Goal: Information Seeking & Learning: Learn about a topic

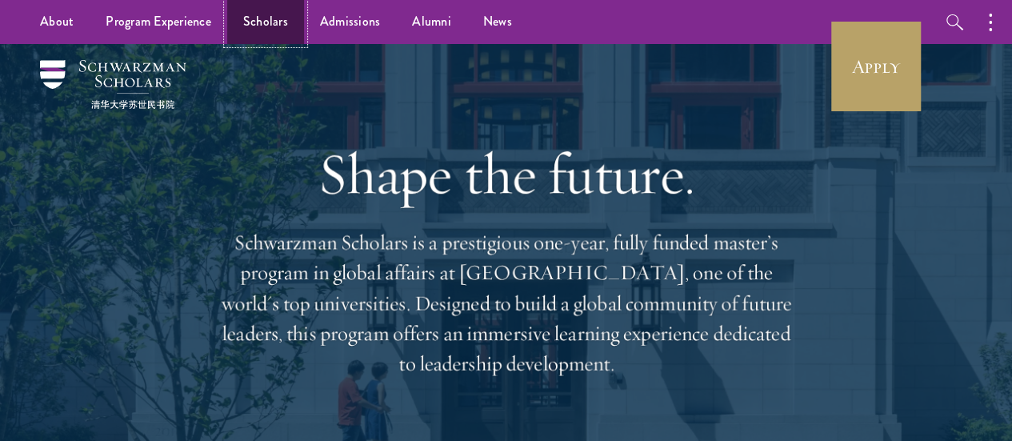
click at [280, 20] on link "Scholars" at bounding box center [265, 22] width 77 height 44
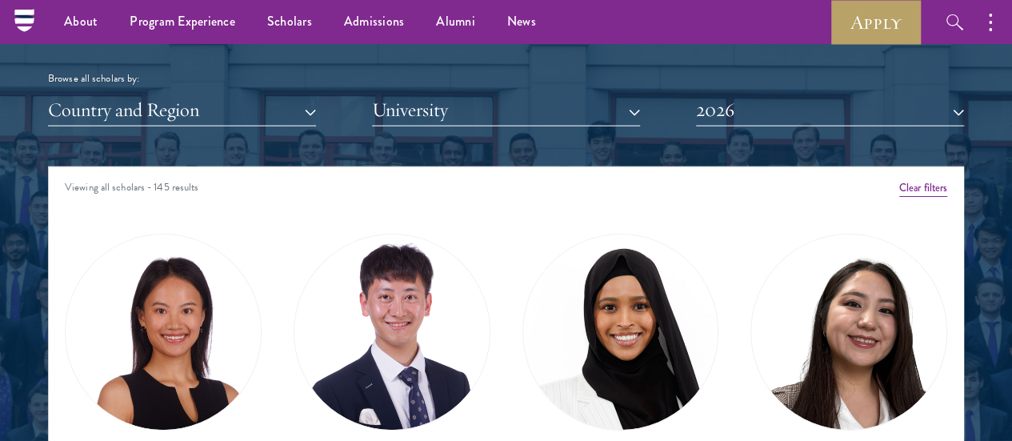
scroll to position [1841, 0]
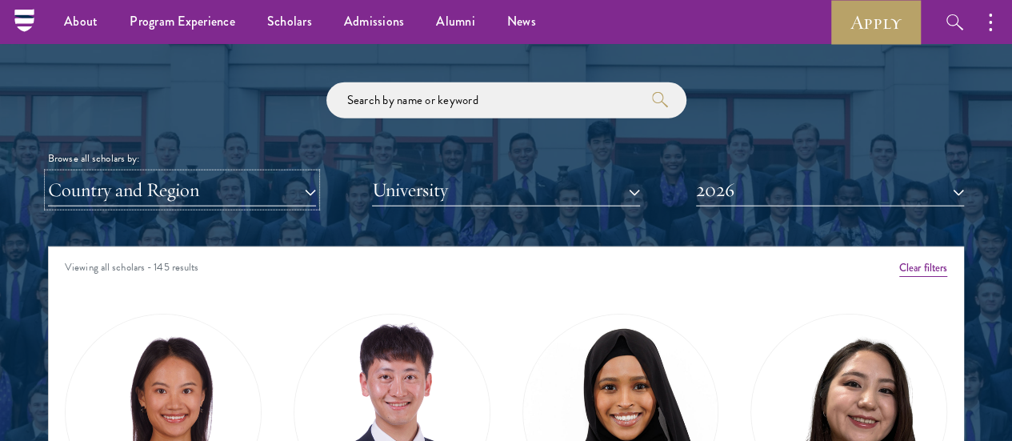
click at [242, 174] on button "Country and Region" at bounding box center [182, 190] width 268 height 33
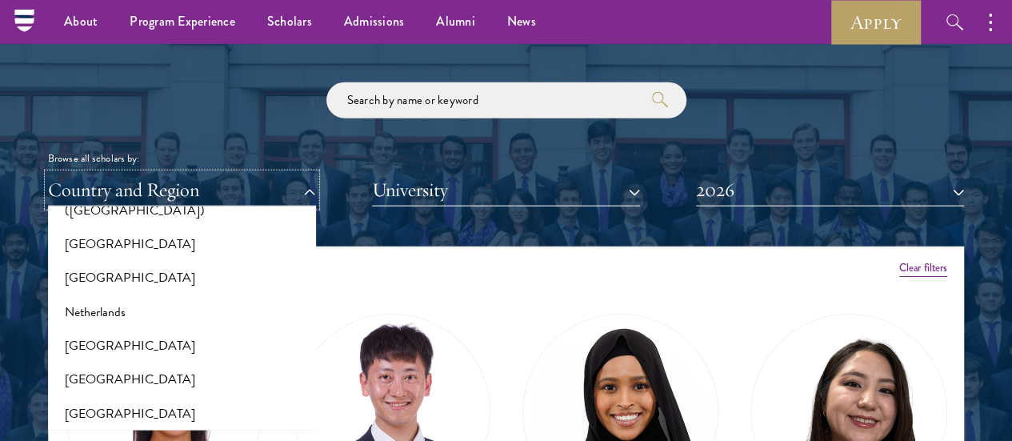
scroll to position [2081, 0]
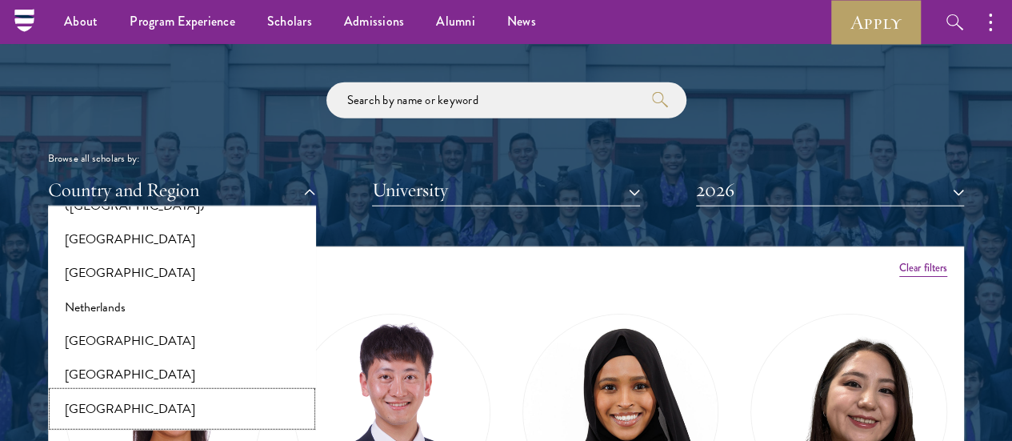
click at [128, 392] on button "[GEOGRAPHIC_DATA]" at bounding box center [182, 409] width 259 height 34
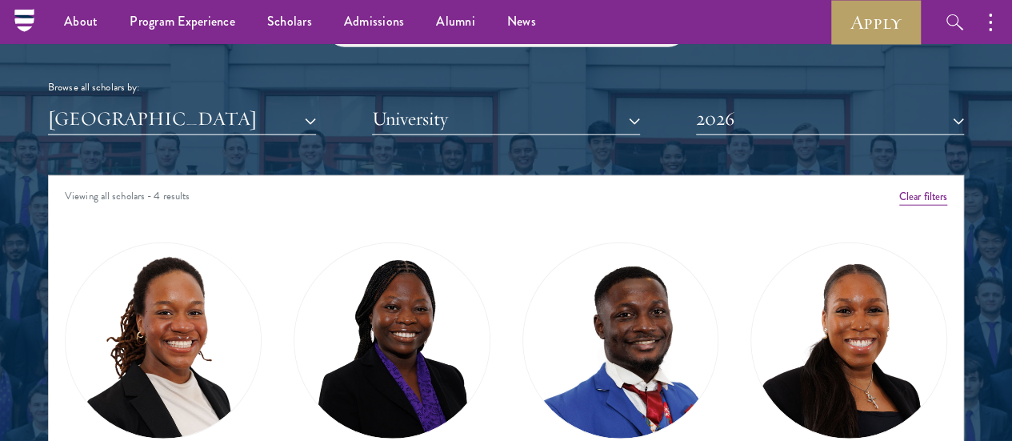
scroll to position [1761, 0]
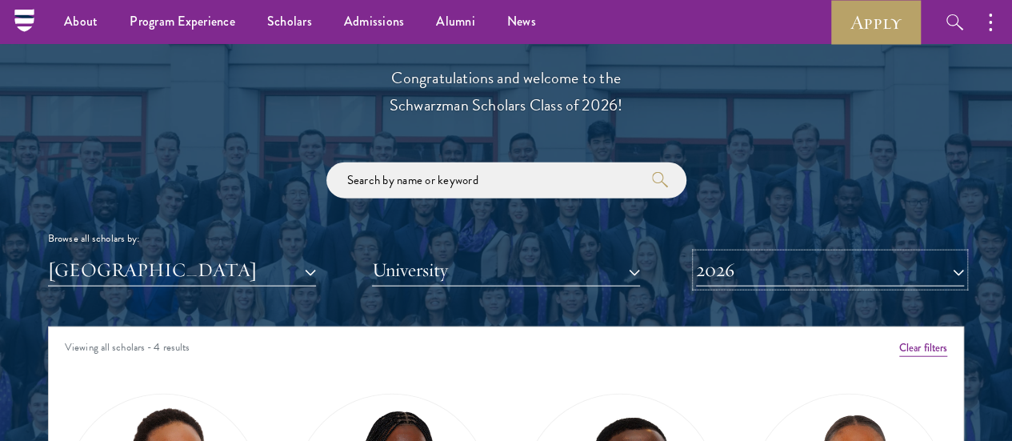
click at [868, 254] on button "2026" at bounding box center [830, 270] width 268 height 33
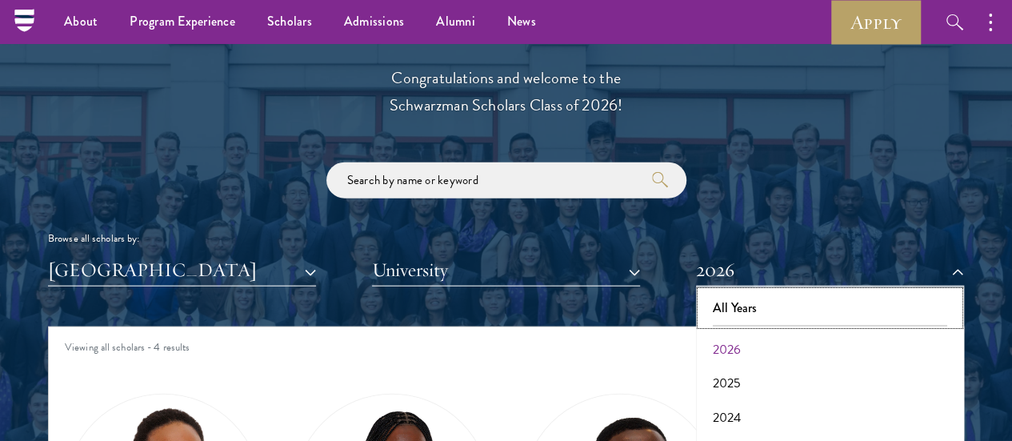
click at [797, 291] on button "All Years" at bounding box center [830, 308] width 259 height 34
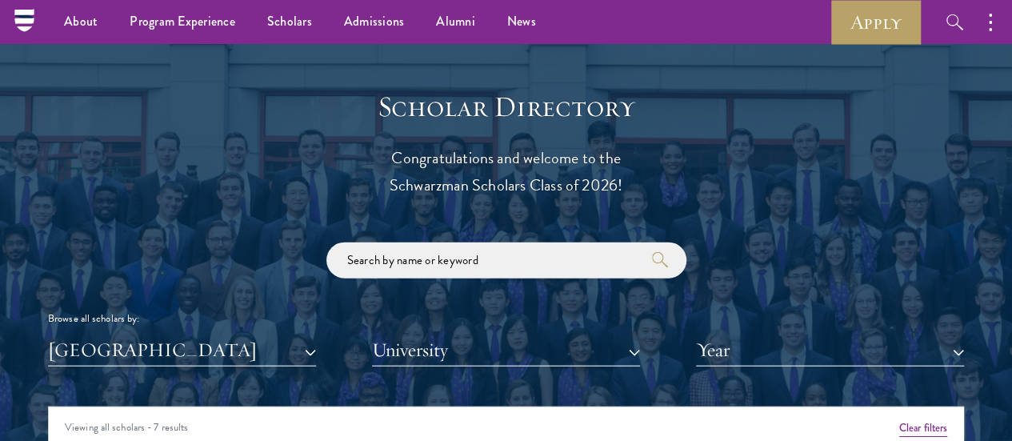
scroll to position [1761, 0]
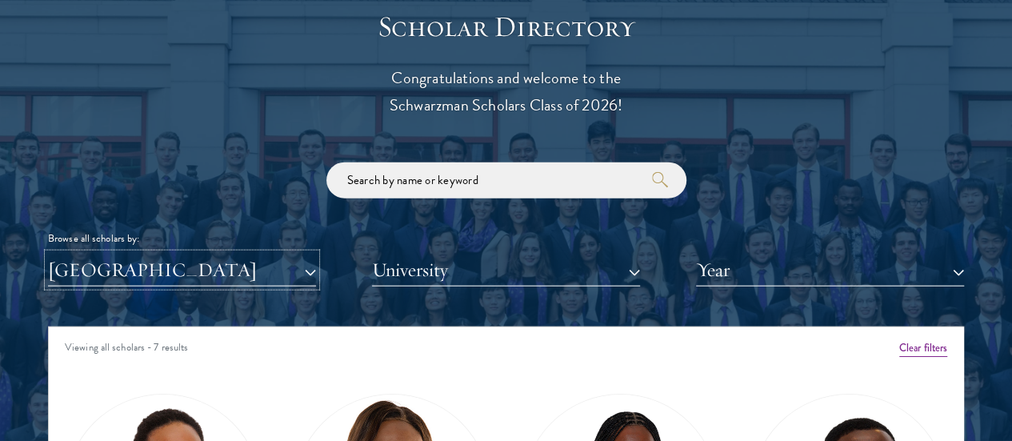
click at [311, 254] on button "[GEOGRAPHIC_DATA]" at bounding box center [182, 270] width 268 height 33
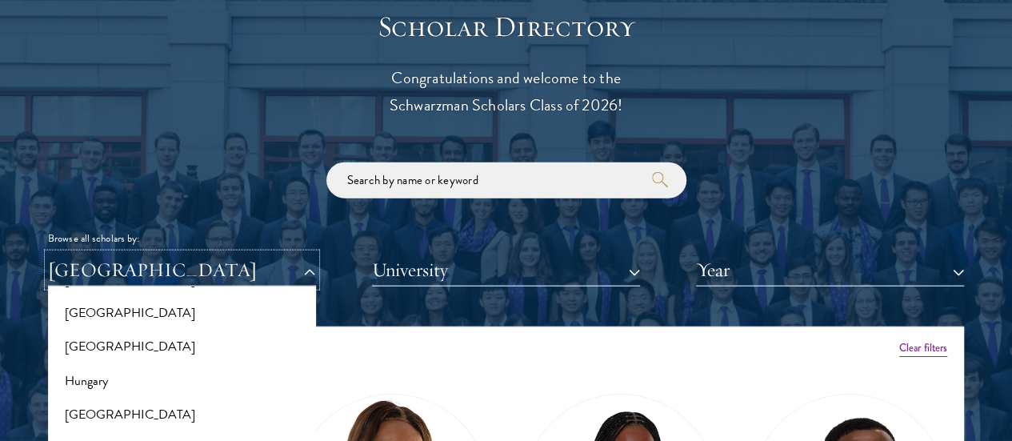
scroll to position [1121, 0]
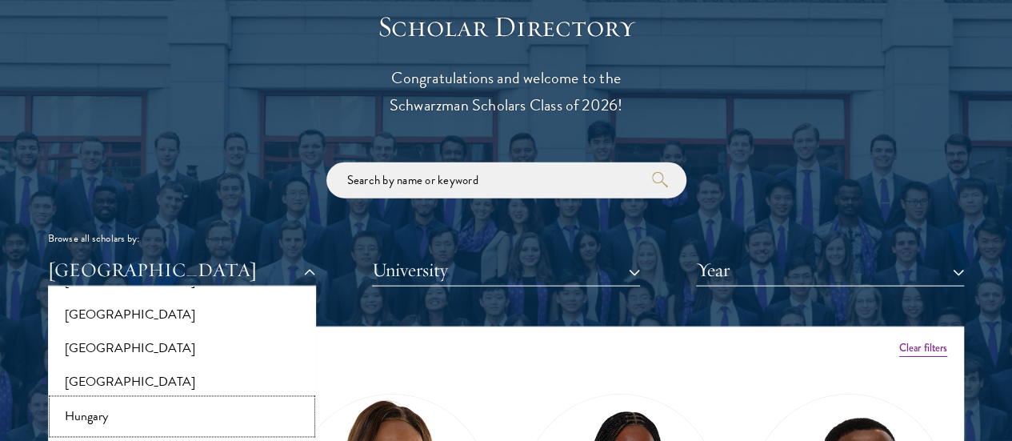
click at [117, 400] on button "Hungary" at bounding box center [182, 417] width 259 height 34
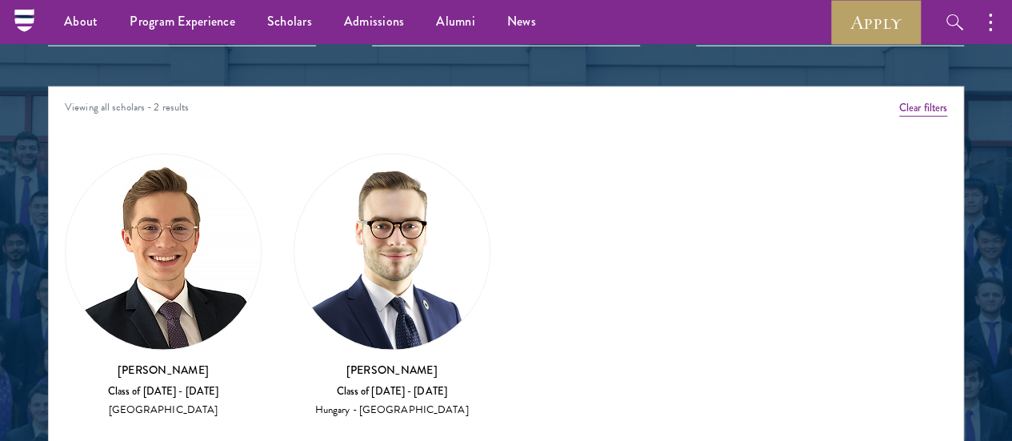
scroll to position [1921, 0]
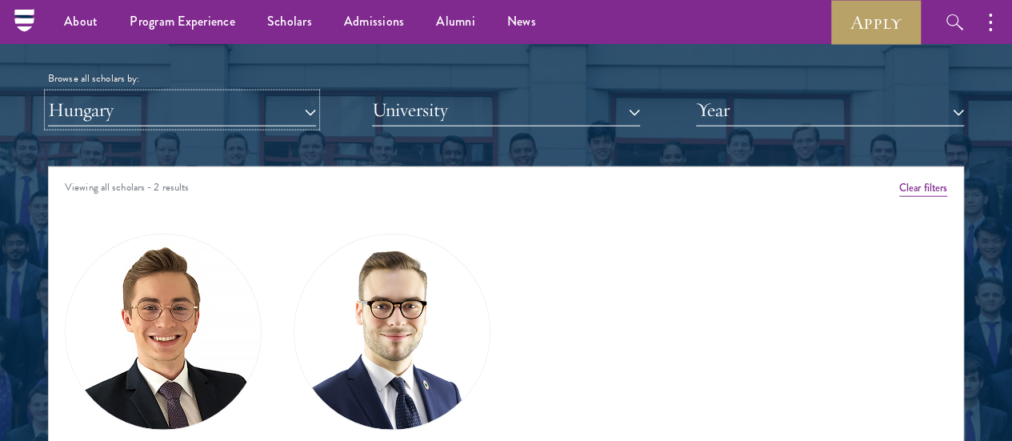
click at [197, 94] on button "Hungary" at bounding box center [182, 110] width 268 height 33
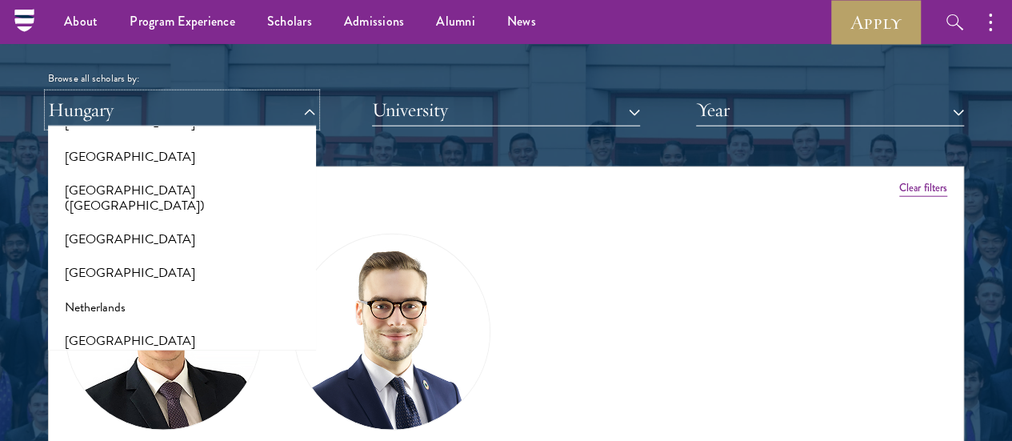
scroll to position [1761, 0]
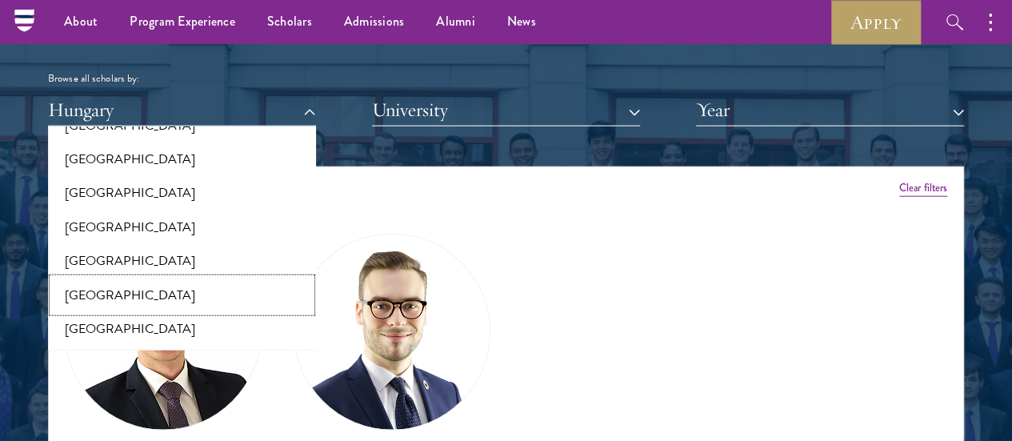
click at [166, 279] on button "[GEOGRAPHIC_DATA]" at bounding box center [182, 296] width 259 height 34
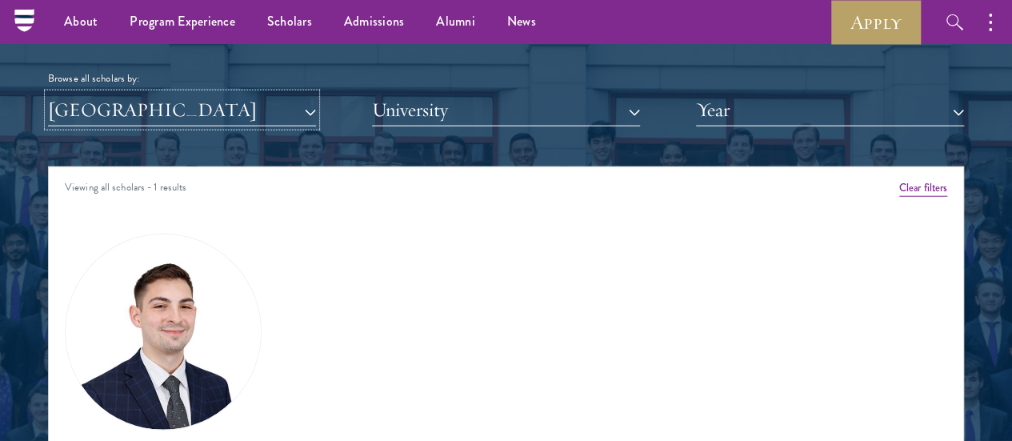
click at [137, 94] on button "[GEOGRAPHIC_DATA]" at bounding box center [182, 110] width 268 height 33
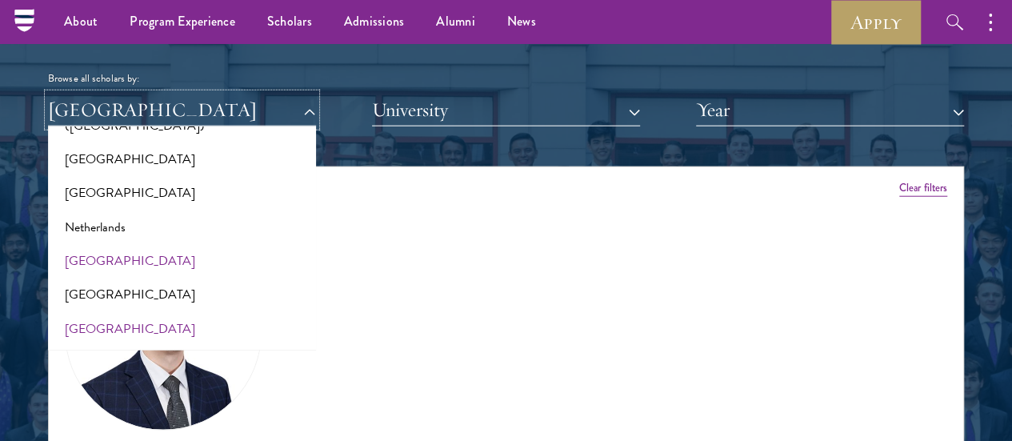
scroll to position [2241, 0]
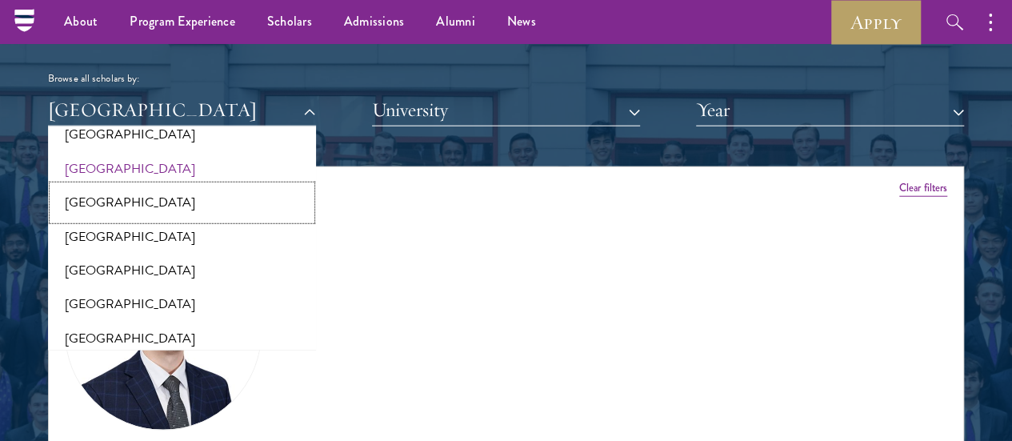
click at [174, 186] on button "[GEOGRAPHIC_DATA]" at bounding box center [182, 203] width 259 height 34
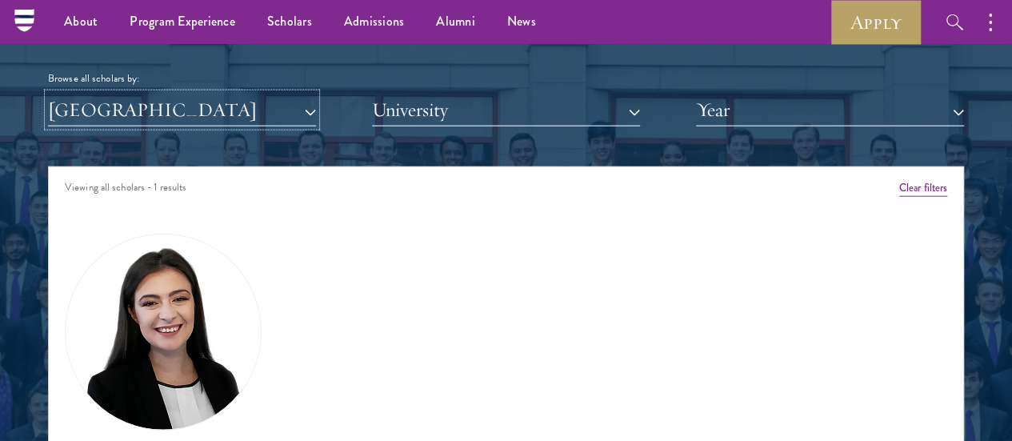
click at [267, 94] on button "[GEOGRAPHIC_DATA]" at bounding box center [182, 110] width 268 height 33
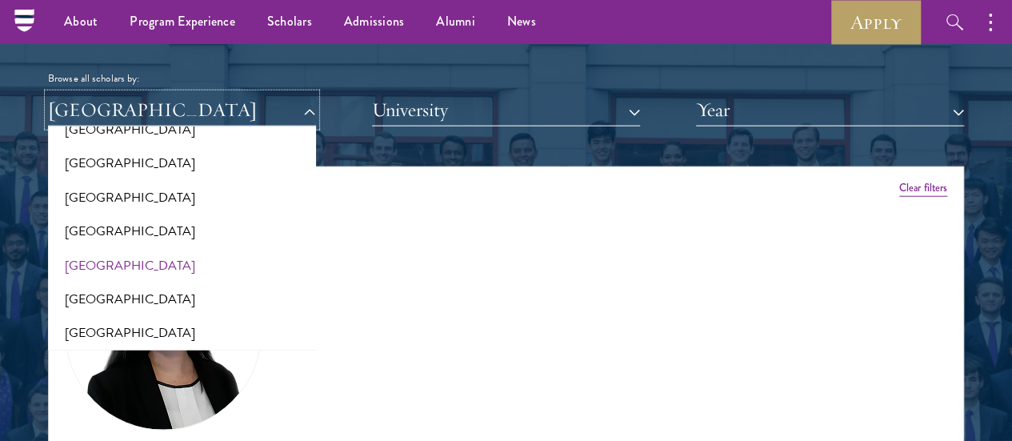
scroll to position [2641, 0]
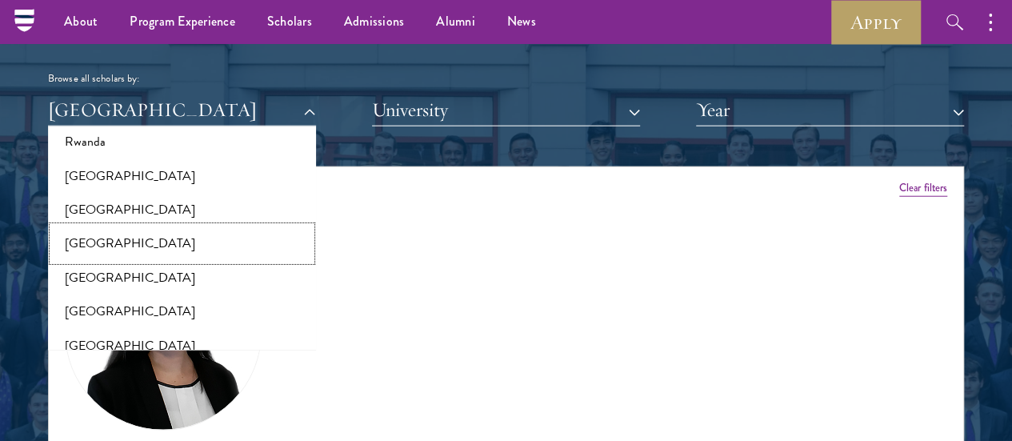
click at [159, 227] on button "[GEOGRAPHIC_DATA]" at bounding box center [182, 244] width 259 height 34
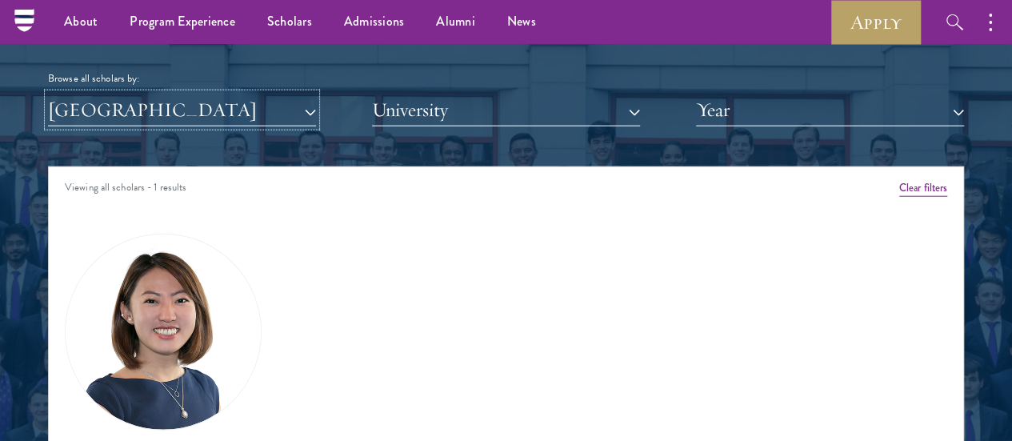
click at [255, 94] on button "[GEOGRAPHIC_DATA]" at bounding box center [182, 110] width 268 height 33
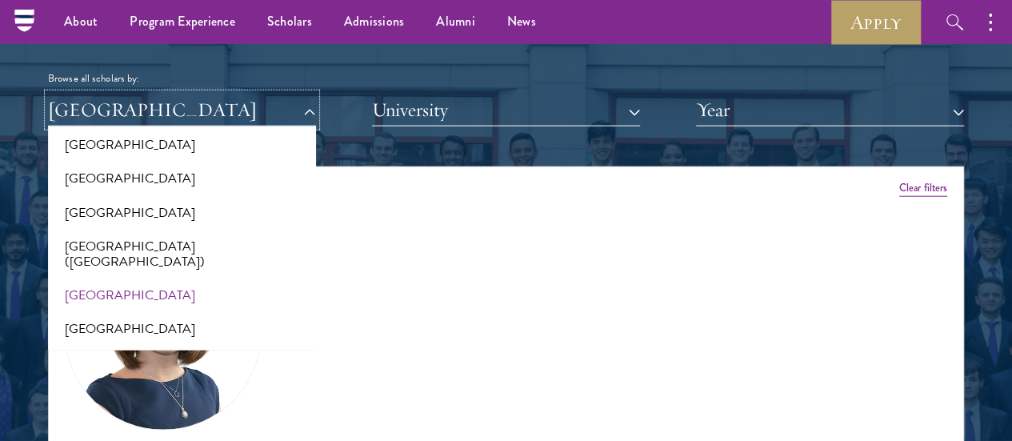
scroll to position [1921, 0]
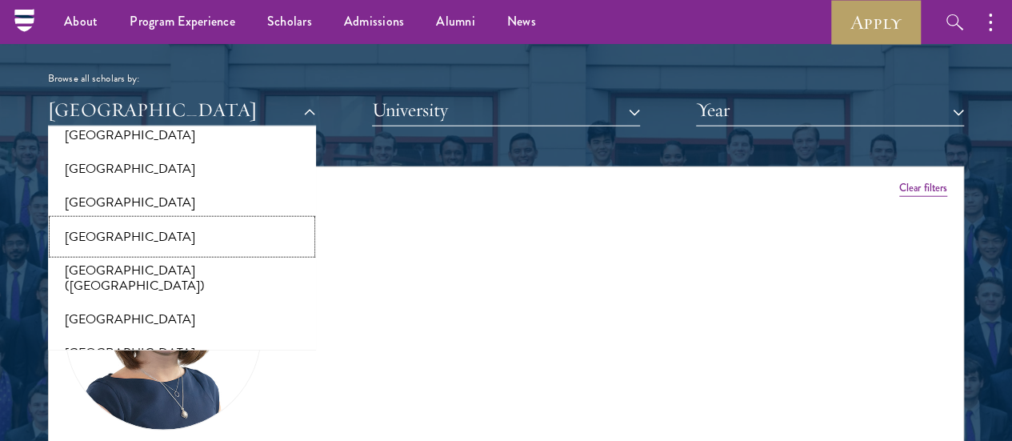
click at [176, 220] on button "[GEOGRAPHIC_DATA]" at bounding box center [182, 237] width 259 height 34
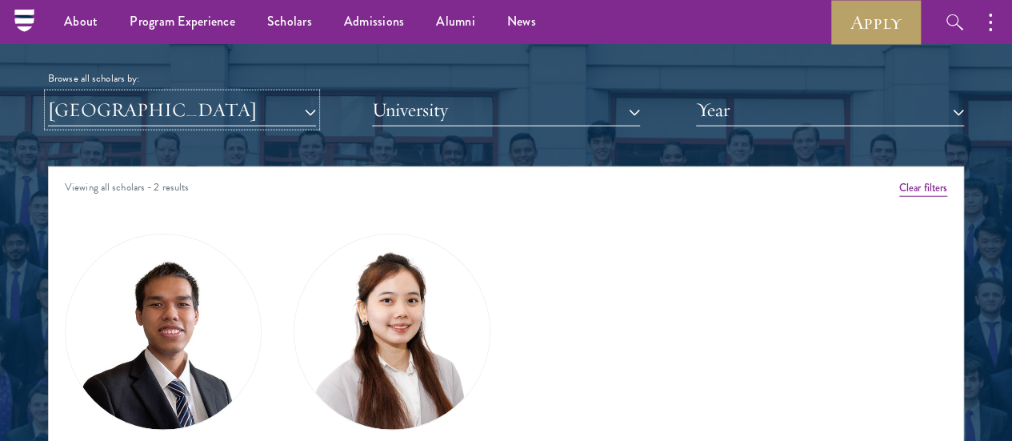
click at [215, 94] on button "[GEOGRAPHIC_DATA]" at bounding box center [182, 110] width 268 height 33
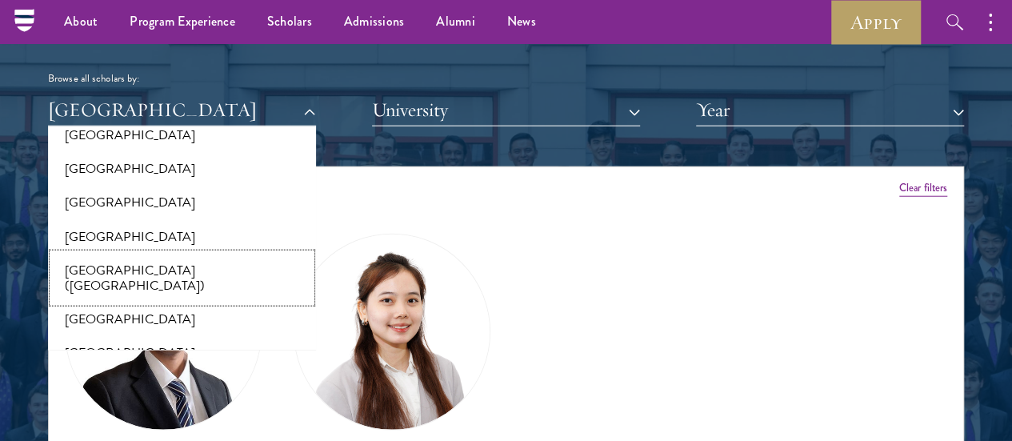
click at [190, 254] on button "[GEOGRAPHIC_DATA] ([GEOGRAPHIC_DATA])" at bounding box center [182, 278] width 259 height 49
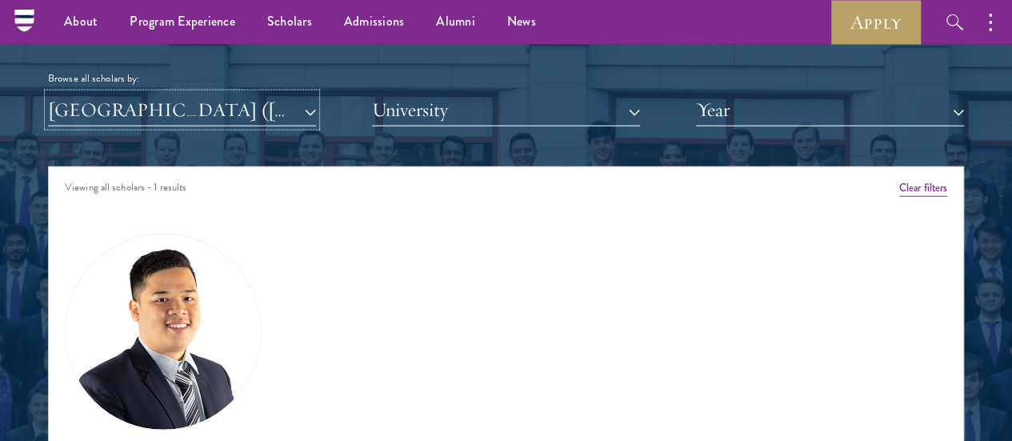
click at [188, 94] on button "[GEOGRAPHIC_DATA] ([GEOGRAPHIC_DATA])" at bounding box center [182, 110] width 268 height 33
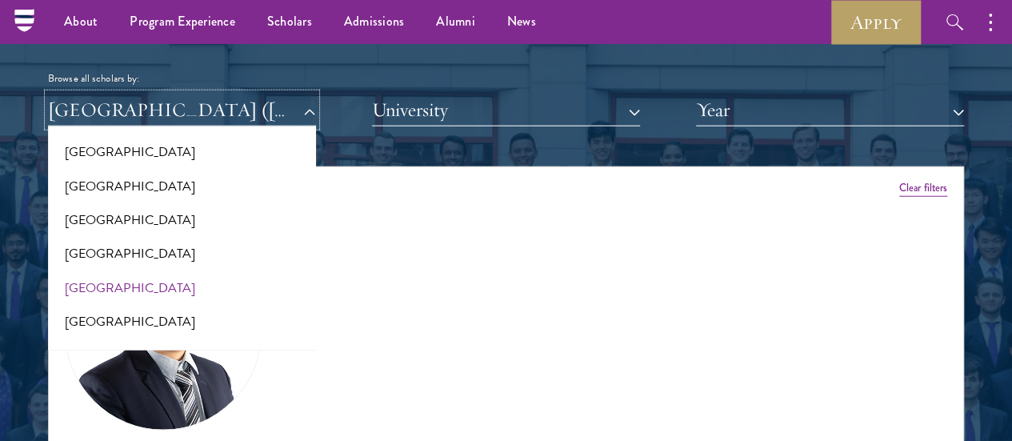
scroll to position [1681, 0]
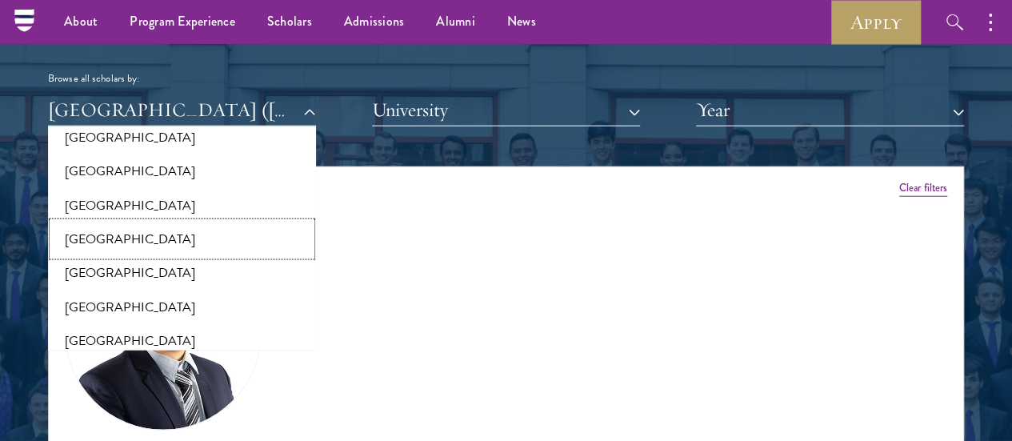
click at [155, 223] on button "[GEOGRAPHIC_DATA]" at bounding box center [182, 240] width 259 height 34
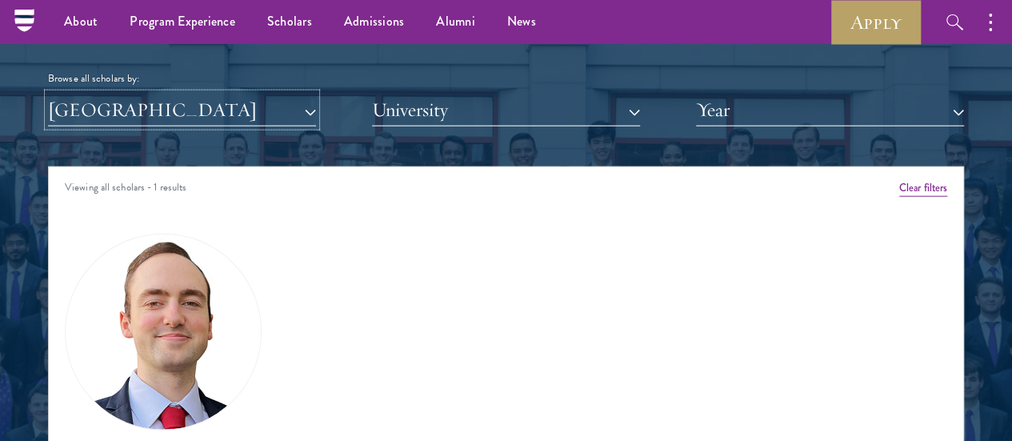
click at [256, 94] on button "[GEOGRAPHIC_DATA]" at bounding box center [182, 110] width 268 height 33
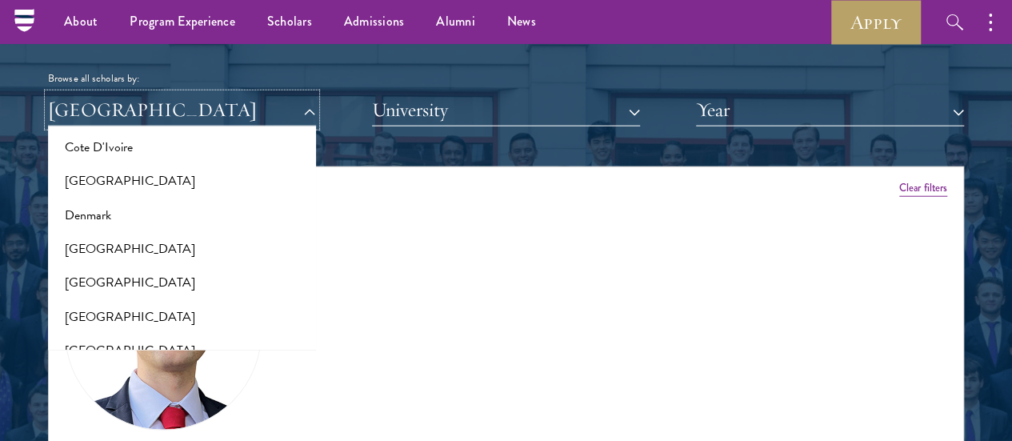
scroll to position [800, 0]
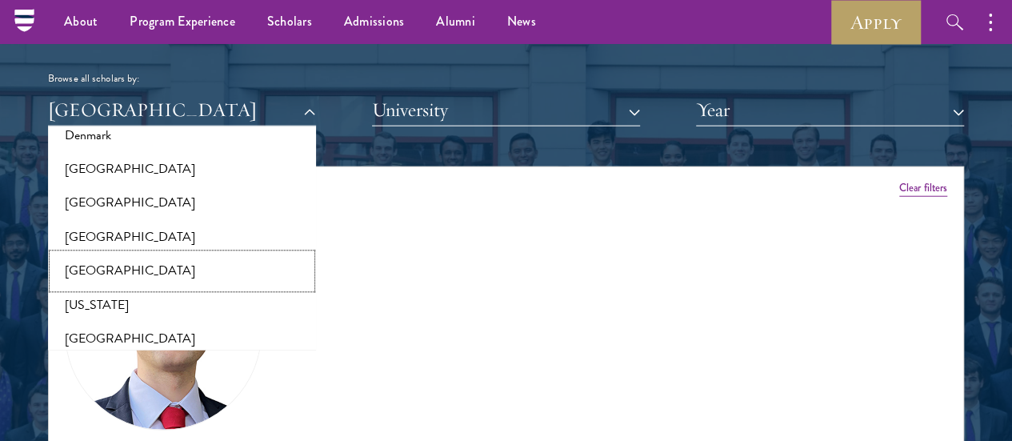
click at [166, 255] on button "[GEOGRAPHIC_DATA]" at bounding box center [182, 272] width 259 height 34
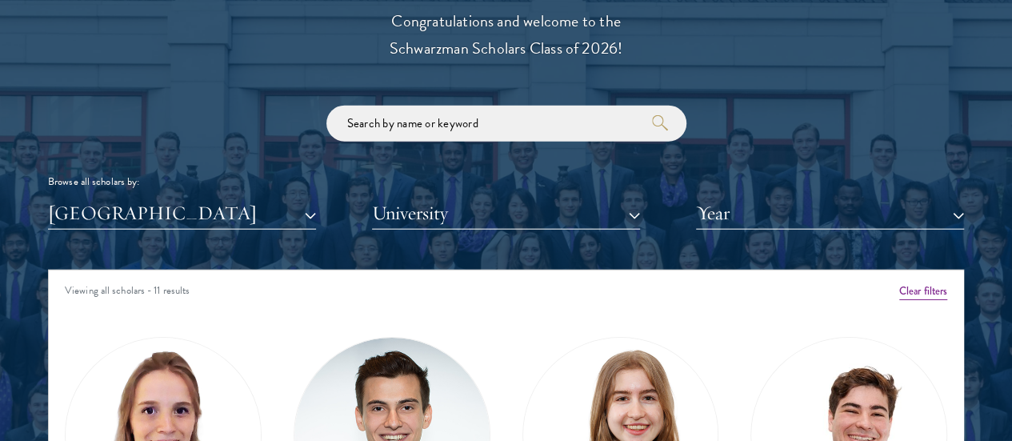
scroll to position [1841, 0]
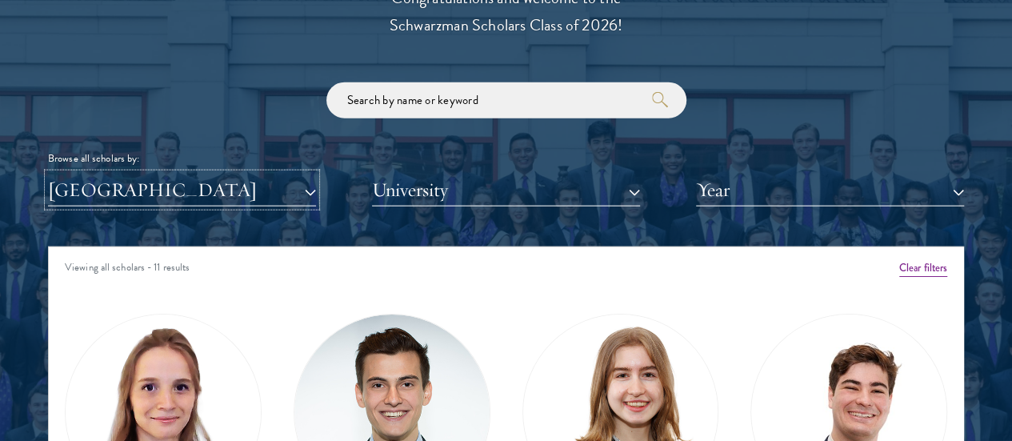
click at [208, 174] on button "[GEOGRAPHIC_DATA]" at bounding box center [182, 190] width 268 height 33
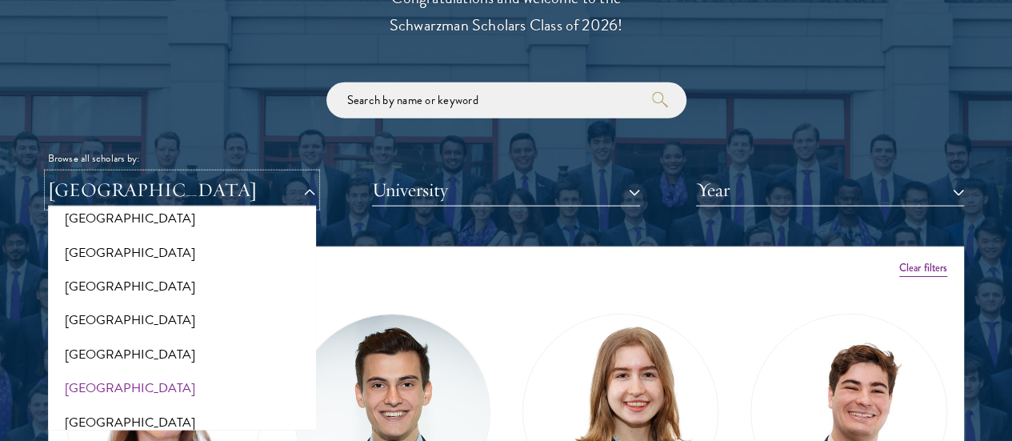
scroll to position [400, 0]
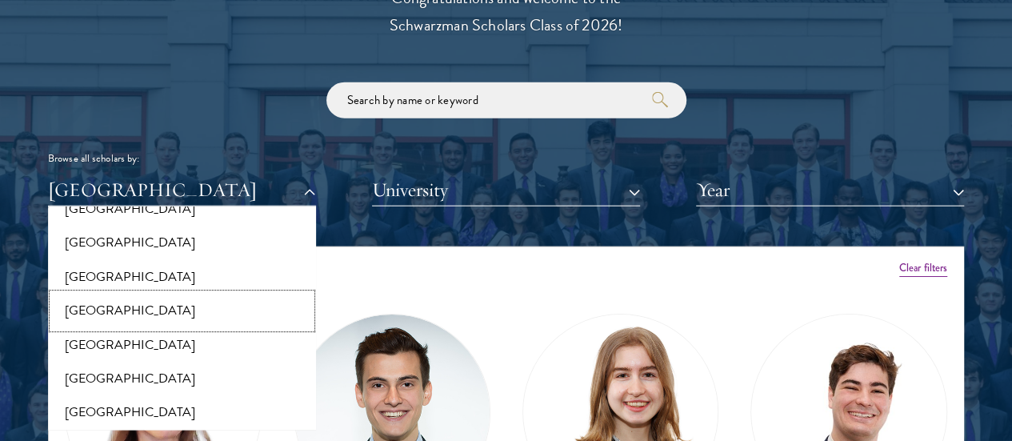
click at [178, 294] on button "[GEOGRAPHIC_DATA]" at bounding box center [182, 311] width 259 height 34
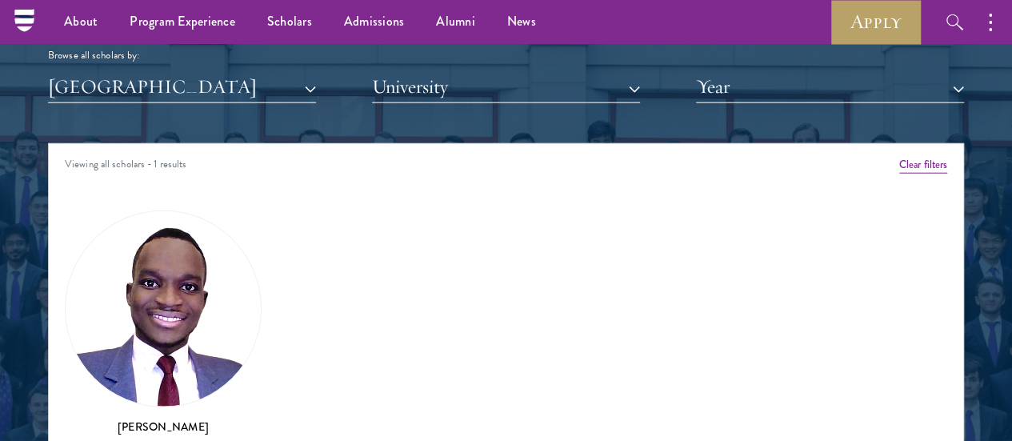
scroll to position [1921, 0]
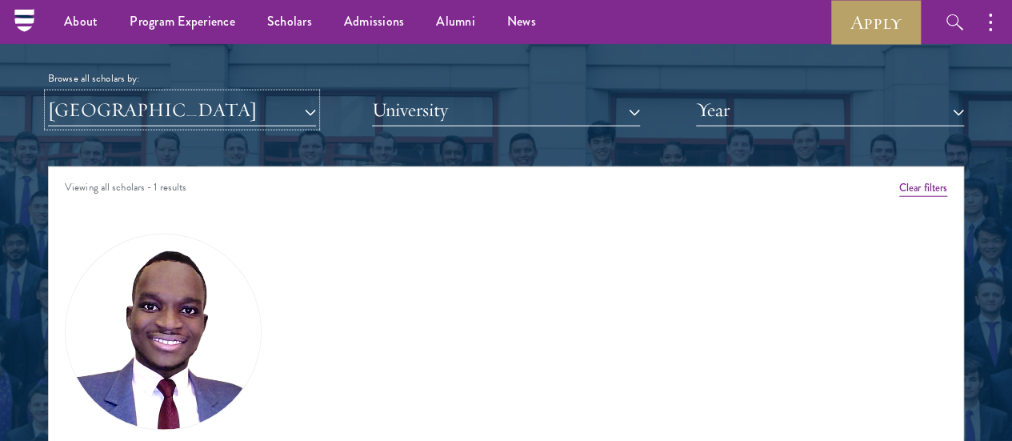
click at [192, 94] on button "[GEOGRAPHIC_DATA]" at bounding box center [182, 110] width 268 height 33
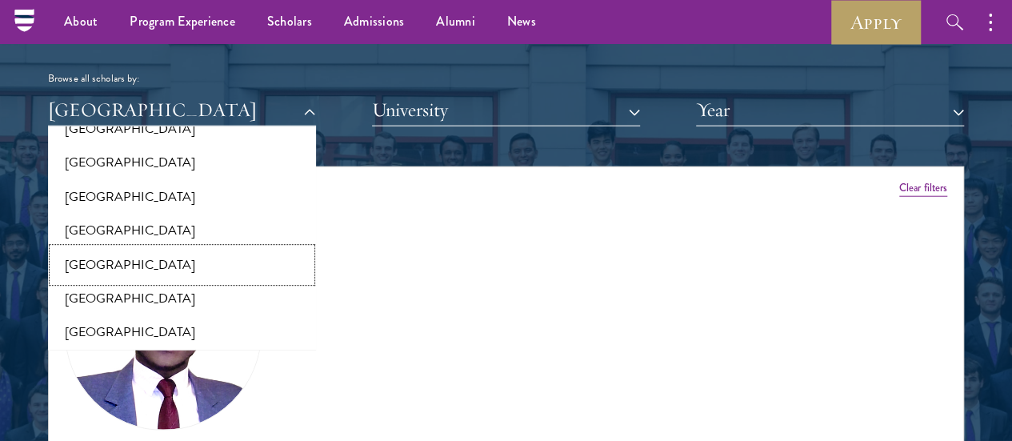
click at [178, 248] on button "[GEOGRAPHIC_DATA]" at bounding box center [182, 265] width 259 height 34
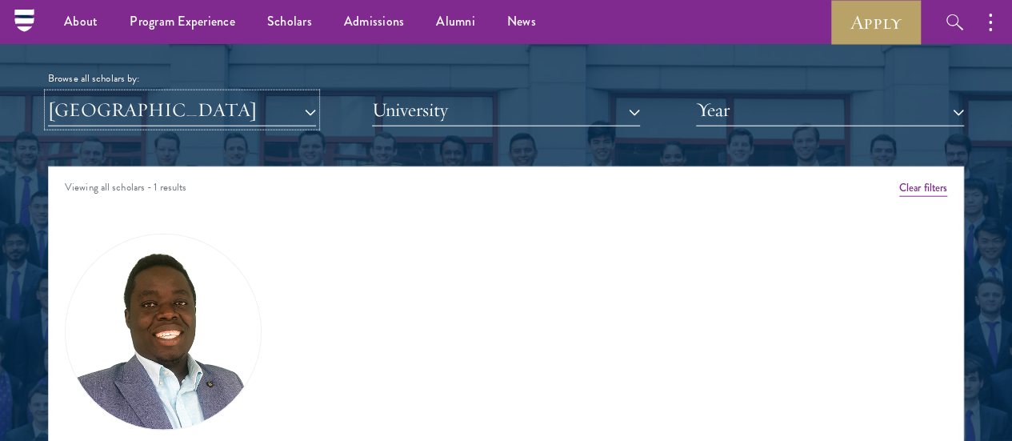
click at [186, 94] on button "[GEOGRAPHIC_DATA]" at bounding box center [182, 110] width 268 height 33
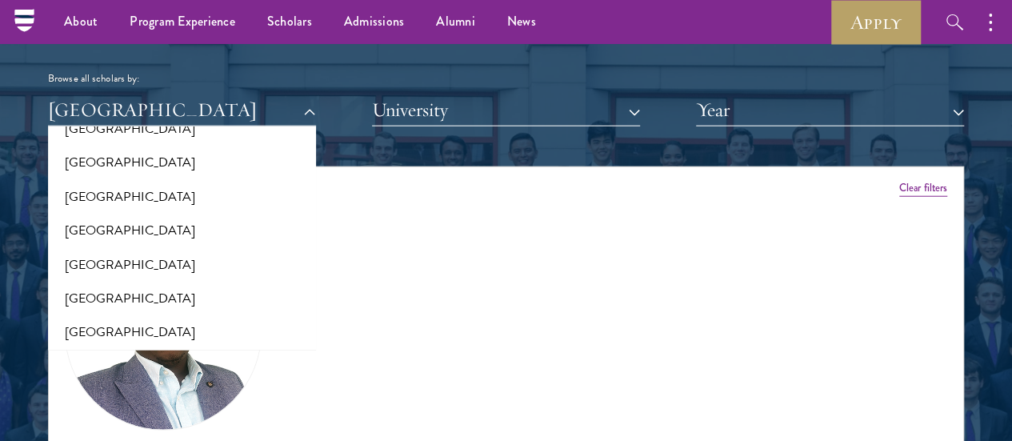
click at [499, 329] on div "Amber Class of [DATE] - [DATE] [GEOGRAPHIC_DATA] - [GEOGRAPHIC_DATA] View Bio C…" at bounding box center [506, 378] width 915 height 332
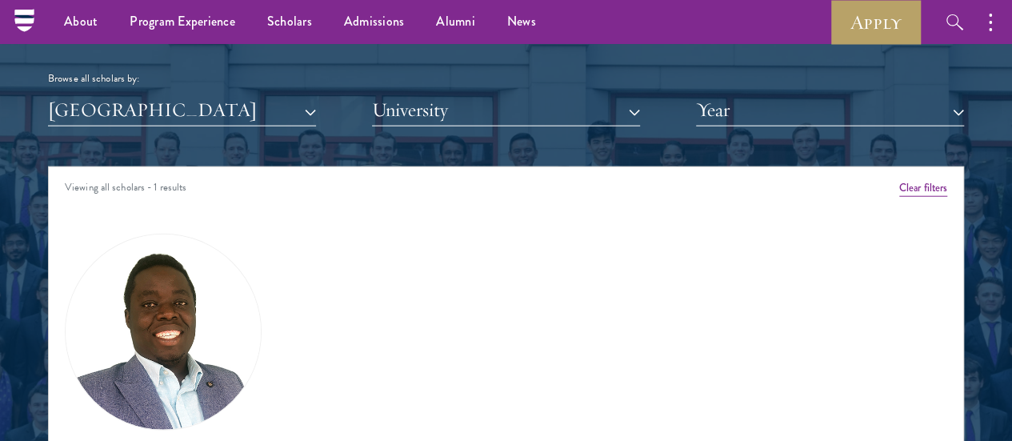
drag, startPoint x: 206, startPoint y: 351, endPoint x: 198, endPoint y: 289, distance: 62.8
click at [198, 277] on img at bounding box center [163, 332] width 195 height 195
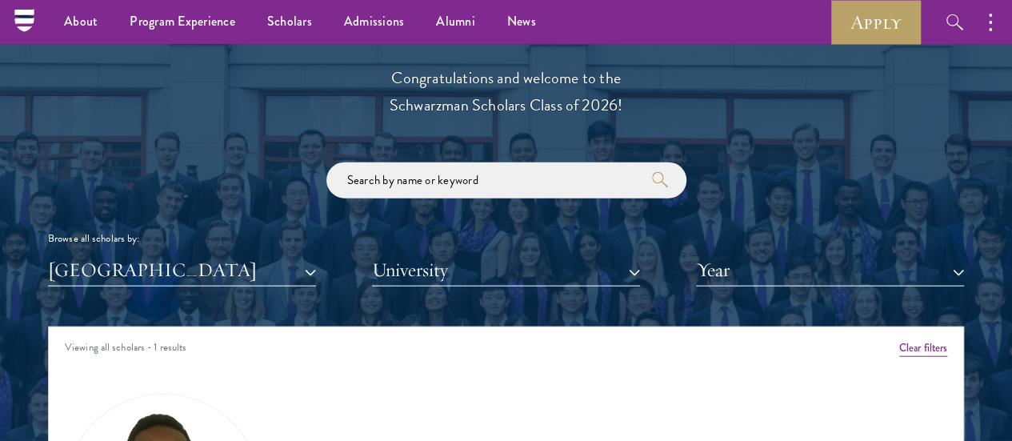
scroll to position [1681, 0]
